Goal: Task Accomplishment & Management: Complete application form

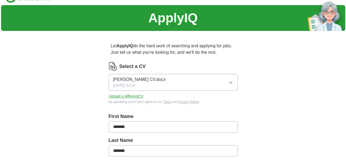
scroll to position [12, 0]
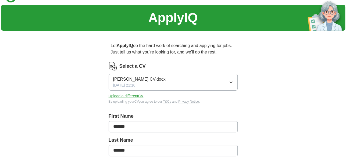
click at [234, 84] on button "[PERSON_NAME] CV.docx [DATE] 21:10" at bounding box center [172, 82] width 129 height 17
click at [131, 95] on button "Upload a different CV" at bounding box center [125, 96] width 35 height 6
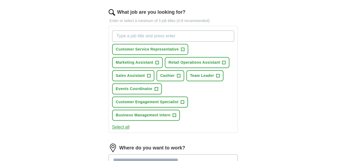
scroll to position [172, 0]
click at [182, 49] on span "+" at bounding box center [182, 49] width 3 height 4
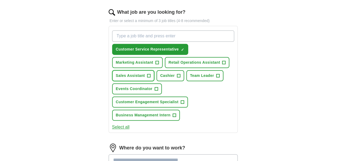
click at [149, 74] on span "+" at bounding box center [148, 76] width 3 height 4
click at [198, 63] on span "Retail Operations Assistant" at bounding box center [194, 63] width 52 height 6
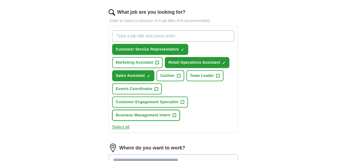
click at [147, 113] on span "Business Management Intern" at bounding box center [143, 115] width 55 height 6
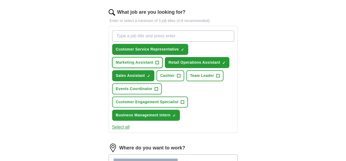
click at [135, 63] on span "Marketing Assistant" at bounding box center [134, 63] width 37 height 6
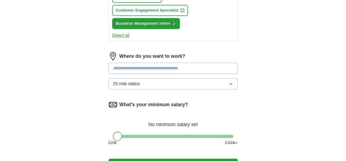
scroll to position [265, 0]
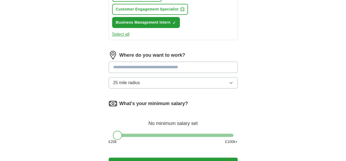
click at [219, 82] on button "25 mile radius" at bounding box center [172, 82] width 129 height 11
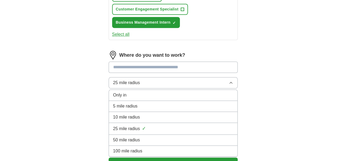
click at [146, 118] on div "10 mile radius" at bounding box center [173, 117] width 120 height 6
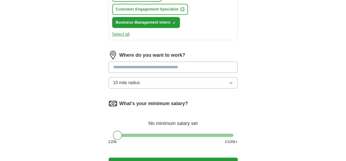
click at [143, 67] on input at bounding box center [172, 67] width 129 height 11
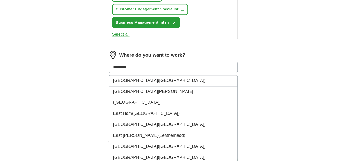
type input "*******"
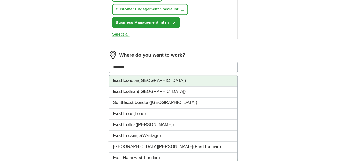
click at [144, 82] on span "([GEOGRAPHIC_DATA])" at bounding box center [162, 80] width 48 height 5
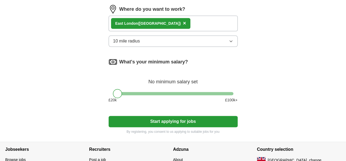
scroll to position [310, 0]
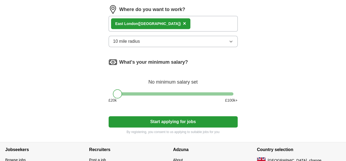
click at [188, 119] on button "Start applying for jobs" at bounding box center [172, 121] width 129 height 11
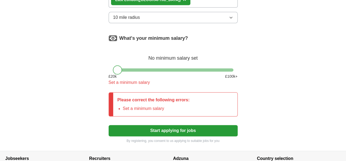
scroll to position [335, 0]
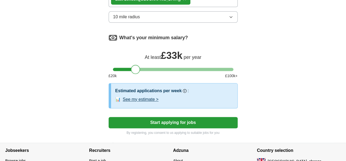
drag, startPoint x: 115, startPoint y: 68, endPoint x: 133, endPoint y: 68, distance: 18.0
click at [133, 68] on div at bounding box center [135, 69] width 9 height 9
click at [151, 97] on button "See my estimate >" at bounding box center [141, 99] width 36 height 6
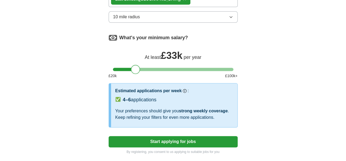
click at [137, 69] on div at bounding box center [135, 69] width 9 height 9
click at [173, 140] on button "Start applying for jobs" at bounding box center [172, 141] width 129 height 11
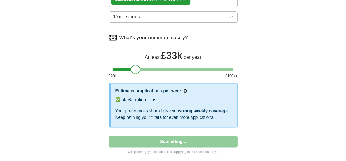
select select "**"
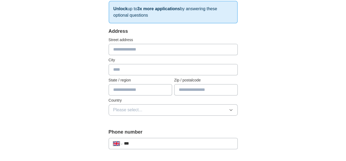
scroll to position [91, 0]
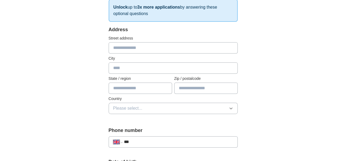
click at [135, 42] on input "text" at bounding box center [172, 47] width 129 height 11
click at [134, 45] on input "text" at bounding box center [172, 47] width 129 height 11
type input "**********"
click at [125, 67] on input "text" at bounding box center [172, 67] width 129 height 11
type input "******"
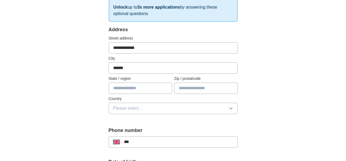
click at [184, 88] on input "text" at bounding box center [205, 87] width 63 height 11
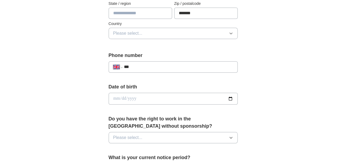
type input "*******"
click at [213, 34] on button "Please select..." at bounding box center [172, 33] width 129 height 11
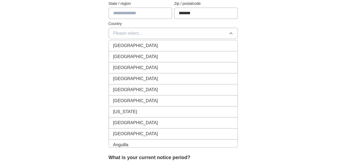
click at [169, 45] on div "[GEOGRAPHIC_DATA]" at bounding box center [173, 45] width 120 height 6
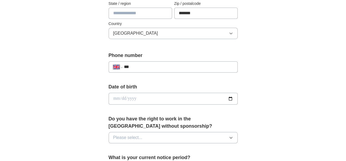
click at [171, 64] on input "***" at bounding box center [178, 67] width 109 height 6
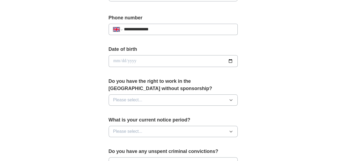
scroll to position [204, 0]
type input "**********"
click at [114, 60] on input "date" at bounding box center [172, 61] width 129 height 12
type input "**********"
click at [205, 98] on button "Please select..." at bounding box center [172, 99] width 129 height 11
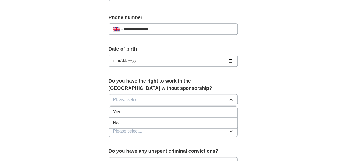
click at [179, 114] on div "Yes" at bounding box center [173, 112] width 120 height 6
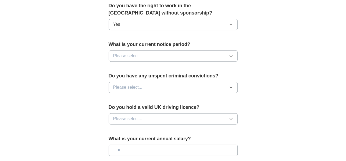
scroll to position [280, 0]
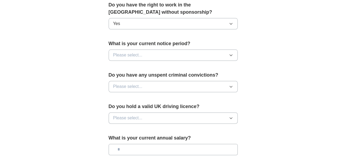
click at [198, 52] on button "Please select..." at bounding box center [172, 54] width 129 height 11
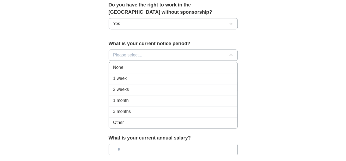
click at [175, 78] on div "1 week" at bounding box center [173, 78] width 120 height 6
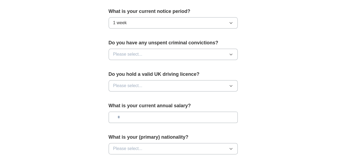
scroll to position [312, 0]
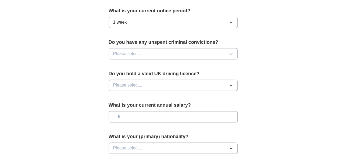
click at [194, 50] on button "Please select..." at bounding box center [172, 53] width 129 height 11
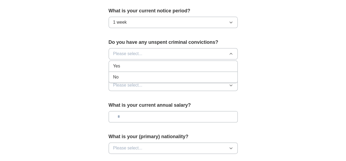
click at [172, 78] on div "No" at bounding box center [173, 77] width 120 height 6
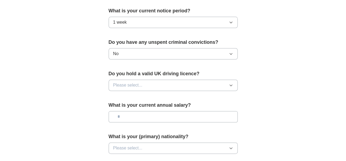
click at [180, 86] on button "Please select..." at bounding box center [172, 84] width 129 height 11
click at [173, 97] on div "Yes" at bounding box center [173, 97] width 120 height 6
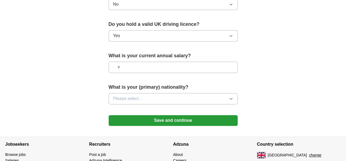
scroll to position [363, 0]
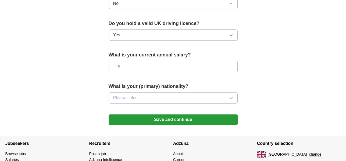
click at [202, 63] on input "text" at bounding box center [172, 66] width 129 height 11
click at [200, 71] on input "text" at bounding box center [172, 66] width 129 height 11
type input "**"
type input "******"
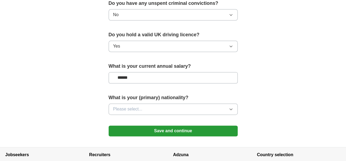
scroll to position [353, 0]
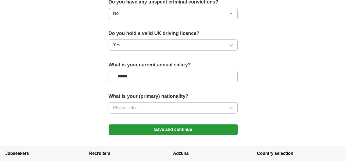
click at [223, 108] on button "Please select..." at bounding box center [172, 107] width 129 height 11
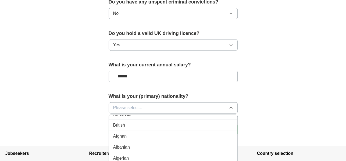
scroll to position [0, 0]
click at [188, 132] on div "British" at bounding box center [173, 131] width 120 height 6
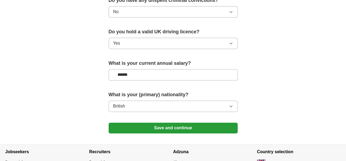
scroll to position [355, 0]
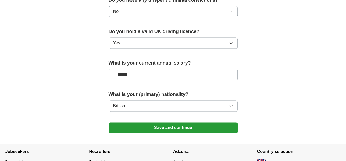
drag, startPoint x: 182, startPoint y: 131, endPoint x: 170, endPoint y: 128, distance: 12.4
click at [170, 128] on button "Save and continue" at bounding box center [172, 127] width 129 height 11
